Goal: Find specific page/section: Find specific page/section

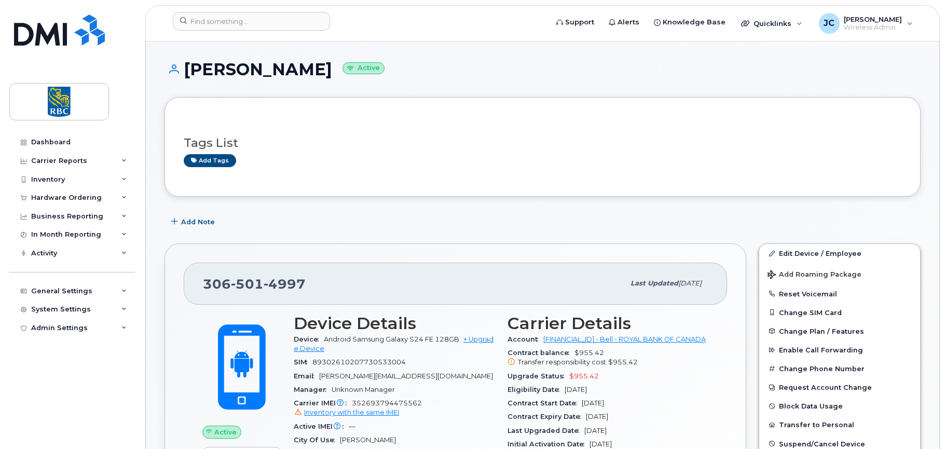
scroll to position [52, 0]
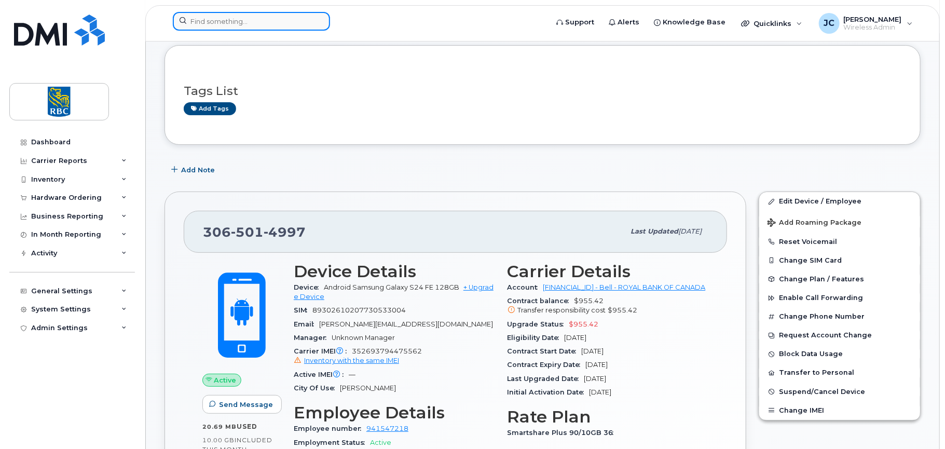
drag, startPoint x: 0, startPoint y: 0, endPoint x: 258, endPoint y: 25, distance: 259.7
click at [258, 25] on input at bounding box center [251, 21] width 157 height 19
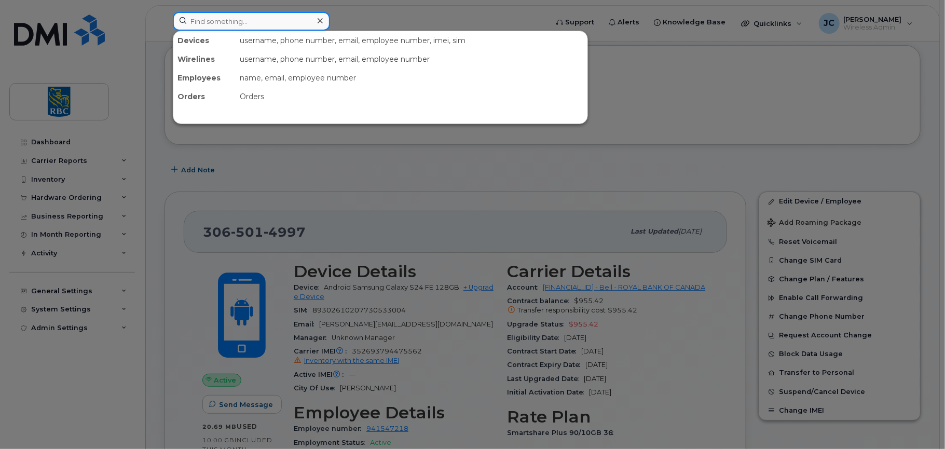
paste input "[PHONE_NUMBER]"
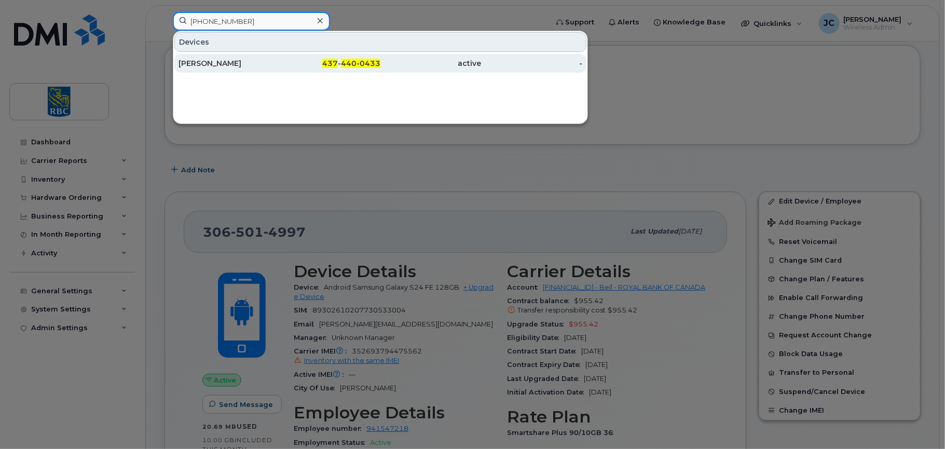
type input "[PHONE_NUMBER]"
click at [201, 59] on div "[PERSON_NAME]" at bounding box center [229, 63] width 101 height 10
